Goal: Transaction & Acquisition: Purchase product/service

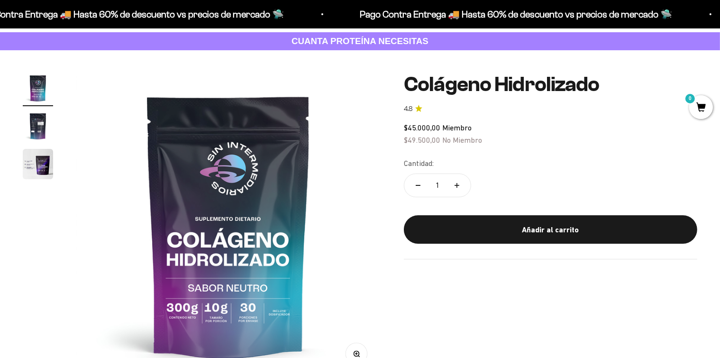
scroll to position [51, 0]
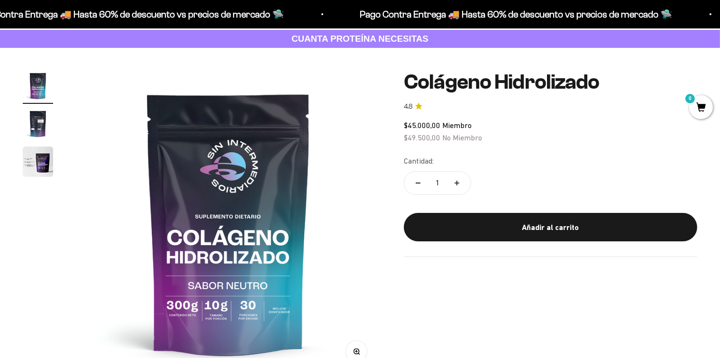
click at [40, 126] on img "Ir al artículo 2" at bounding box center [38, 124] width 30 height 30
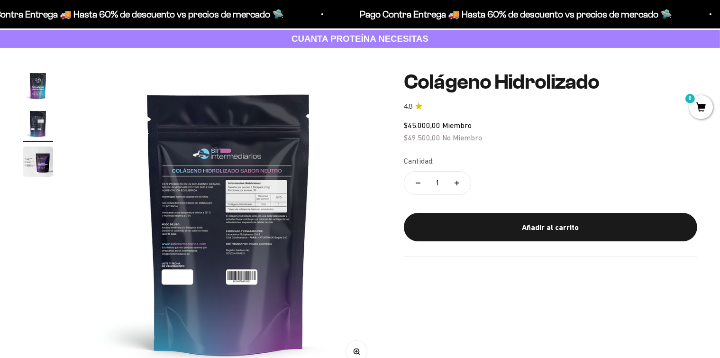
click at [228, 196] on img at bounding box center [228, 223] width 305 height 305
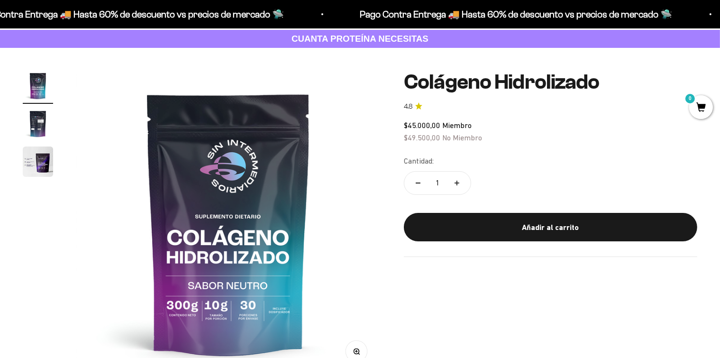
click at [31, 123] on img "Ir al artículo 2" at bounding box center [38, 124] width 30 height 30
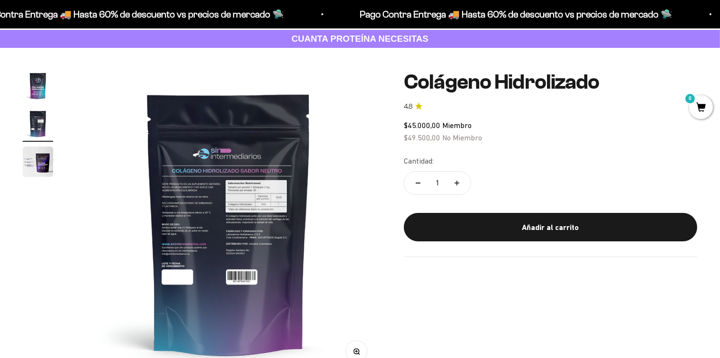
click at [37, 125] on img "Ir al artículo 2" at bounding box center [38, 124] width 30 height 30
click at [197, 306] on img at bounding box center [228, 223] width 305 height 305
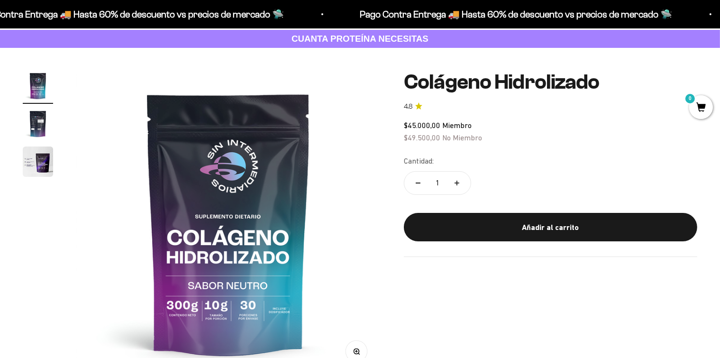
click at [36, 162] on img "Ir al artículo 3" at bounding box center [38, 161] width 30 height 30
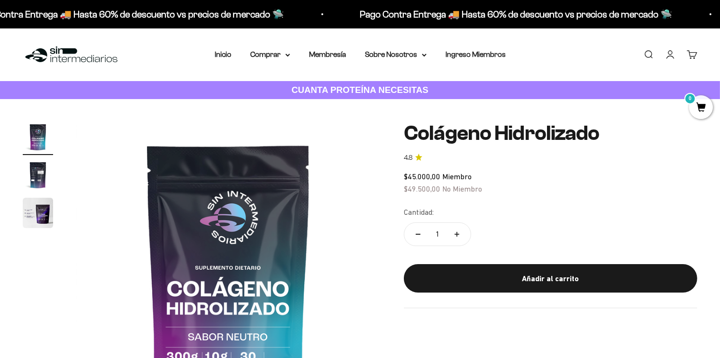
click at [36, 176] on img "Ir al artículo 2" at bounding box center [38, 175] width 30 height 30
